Goal: Information Seeking & Learning: Learn about a topic

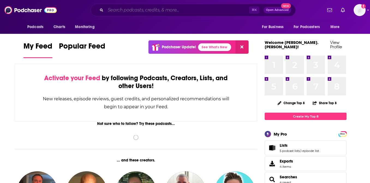
click at [146, 7] on input "Search podcasts, credits, & more..." at bounding box center [178, 10] width 144 height 9
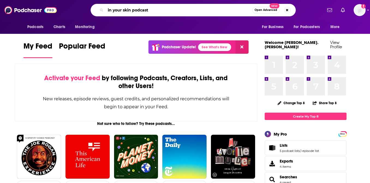
type input "in your skin podcast"
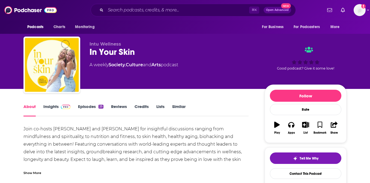
click at [49, 106] on link "Insights" at bounding box center [56, 110] width 27 height 13
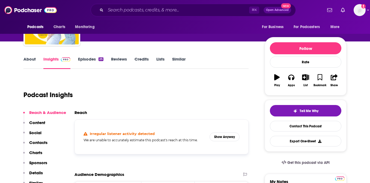
scroll to position [49, 0]
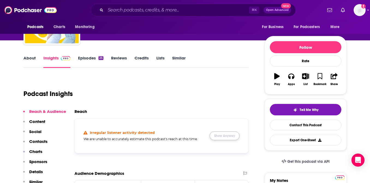
click at [222, 136] on button "Show Anyway" at bounding box center [225, 136] width 30 height 9
